Goal: Obtain resource: Obtain resource

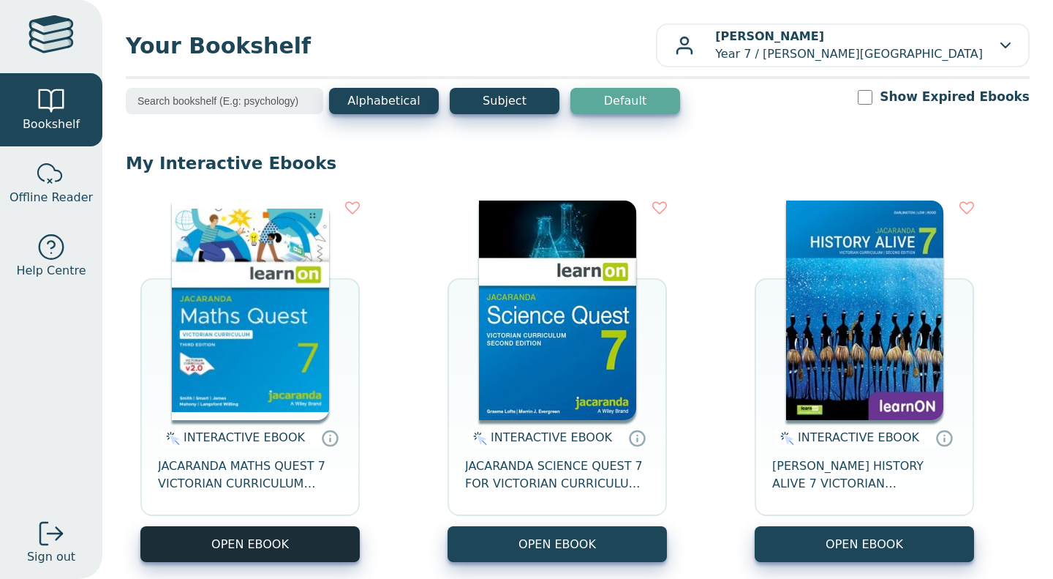
click at [247, 549] on button "OPEN EBOOK" at bounding box center [249, 544] width 219 height 36
